Goal: Obtain resource: Obtain resource

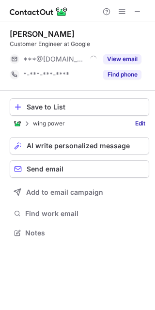
scroll to position [226, 155]
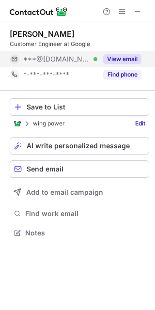
click at [128, 56] on button "View email" at bounding box center [122, 59] width 38 height 10
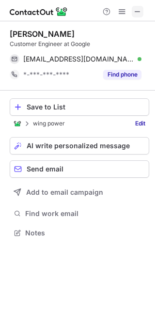
click at [137, 11] on span at bounding box center [138, 12] width 8 height 8
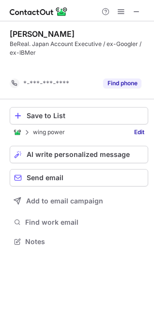
scroll to position [219, 154]
